Goal: Information Seeking & Learning: Find specific fact

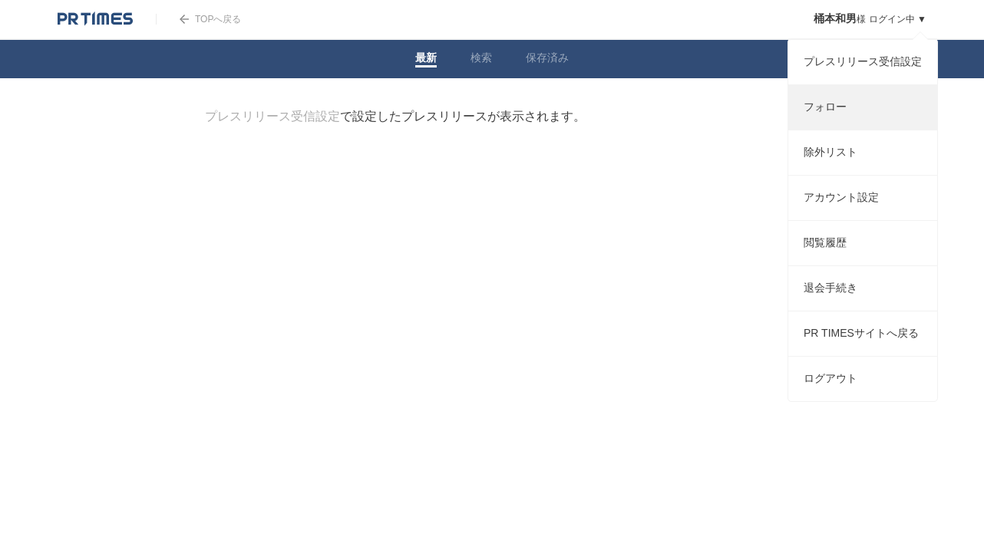
click at [860, 117] on link "フォロー" at bounding box center [862, 107] width 149 height 45
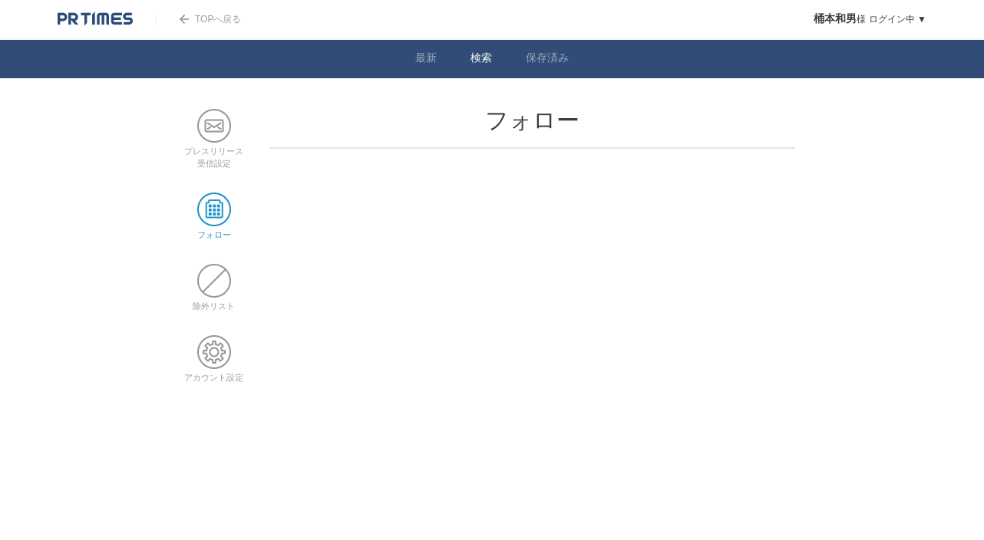
click at [469, 54] on li "検索" at bounding box center [481, 59] width 55 height 38
click at [478, 66] on span at bounding box center [481, 66] width 21 height 2
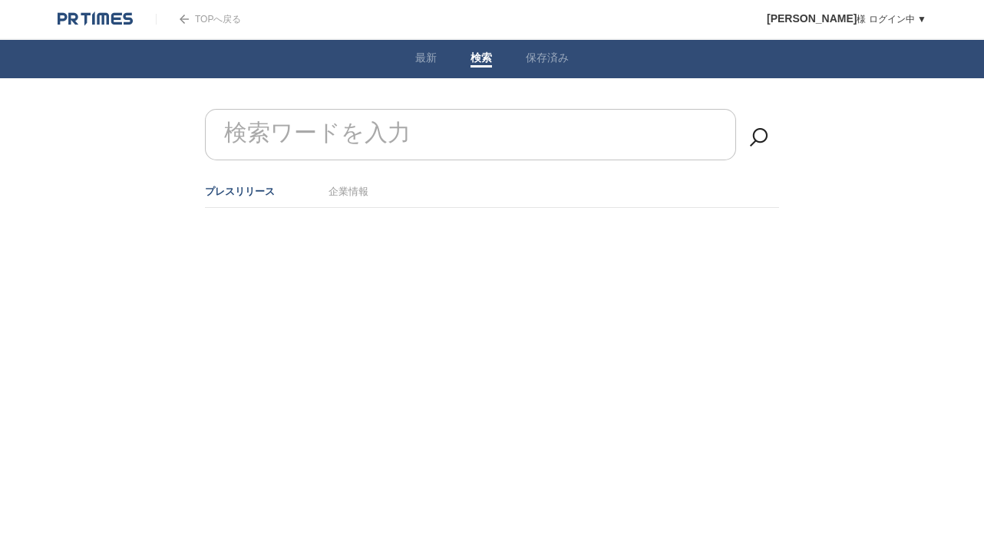
click at [447, 150] on input "検索ワードを入力" at bounding box center [470, 134] width 531 height 51
type input "い"
type input "し"
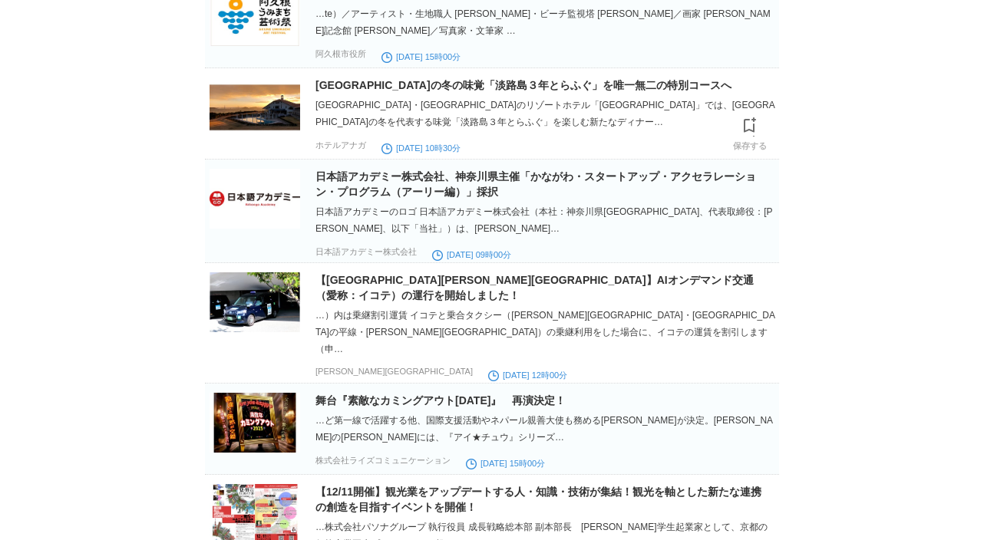
scroll to position [543, 0]
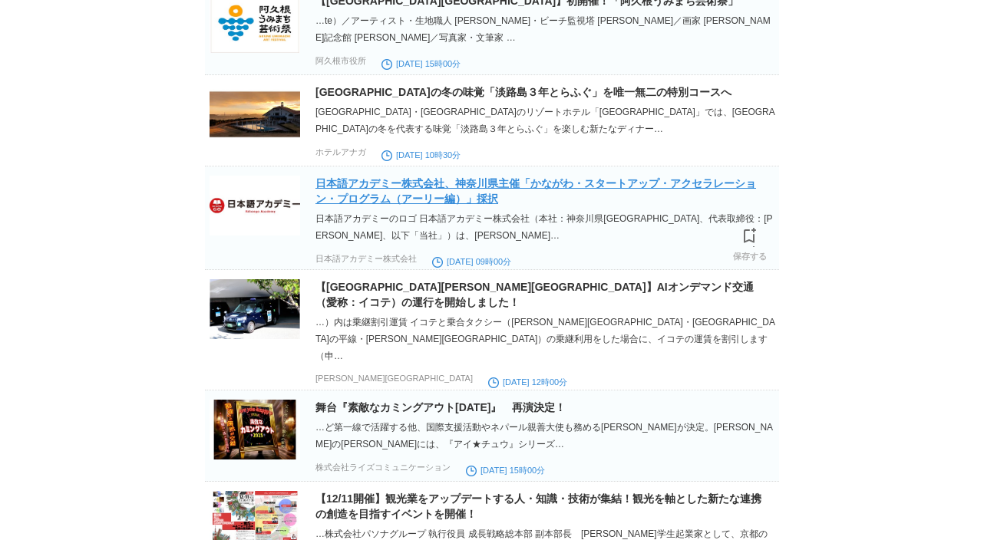
click at [357, 205] on link "日本語アカデミー株式会社、神奈川県主催「かながわ・スタートアップ・アクセラレーション・プログラム（アーリー編）」採択" at bounding box center [535, 191] width 441 height 28
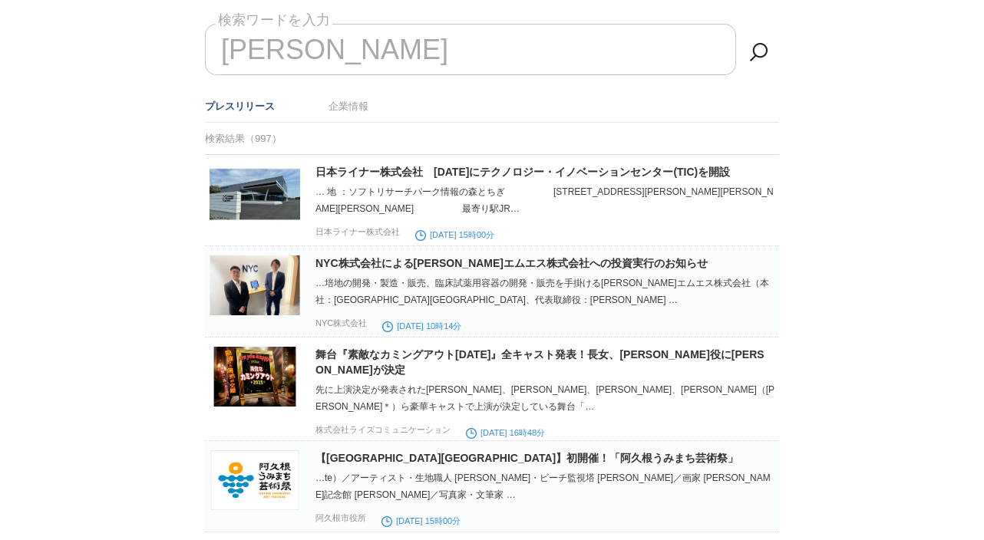
scroll to position [0, 0]
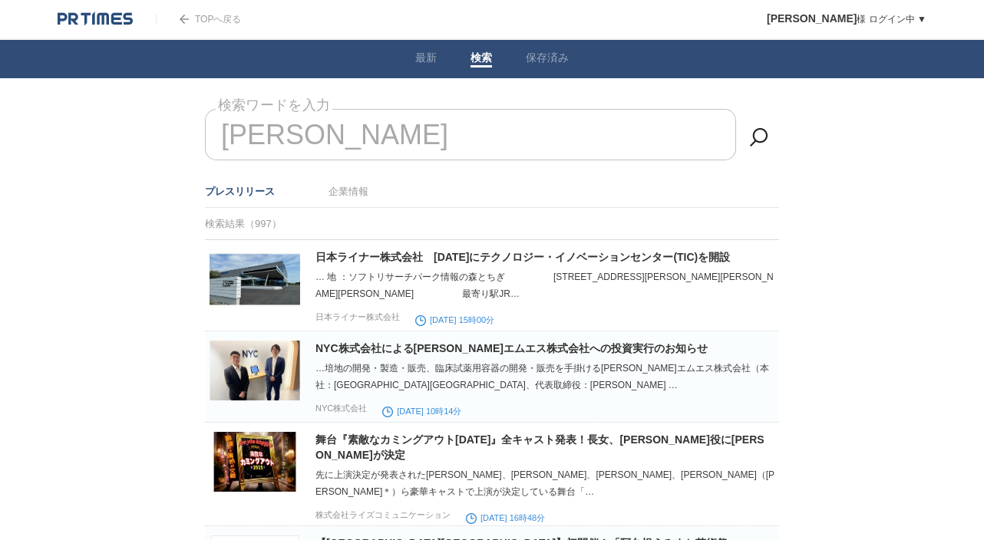
drag, startPoint x: 428, startPoint y: 141, endPoint x: 221, endPoint y: 124, distance: 207.2
click at [221, 124] on input "塩谷" at bounding box center [470, 134] width 531 height 51
type input "塩"
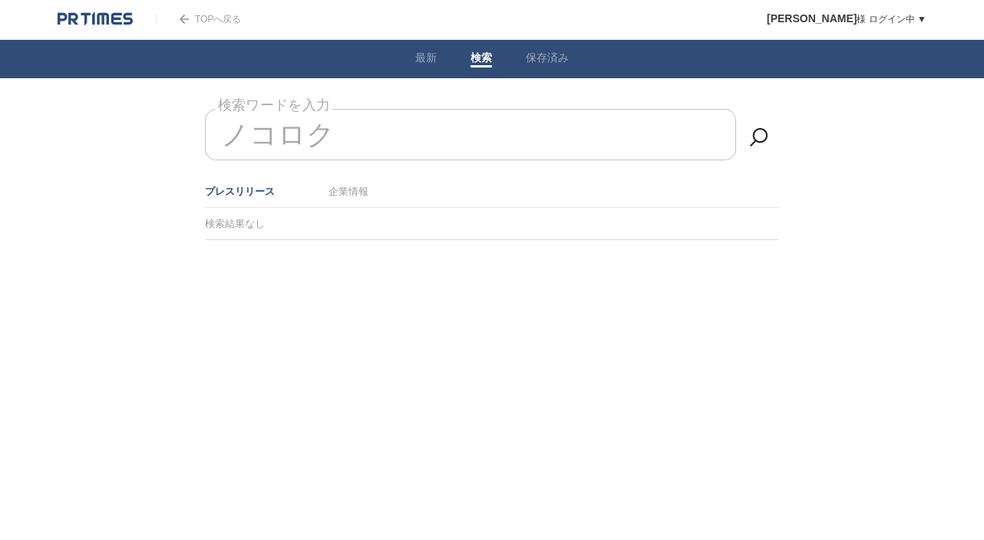
click at [333, 147] on input "ノコロク" at bounding box center [470, 134] width 531 height 51
drag, startPoint x: 342, startPoint y: 139, endPoint x: 159, endPoint y: 127, distance: 183.8
click at [159, 127] on body "TOPへ戻る 桶本和男 様 ログイン中 ▼ プレスリリース受信設定 フォロー 除外リスト アカウント設定 閲覧履歴 退会手続き PR TIMESサイトへ戻る …" at bounding box center [492, 158] width 984 height 317
type input "ノ"
type input "e-PON"
